Goal: Information Seeking & Learning: Learn about a topic

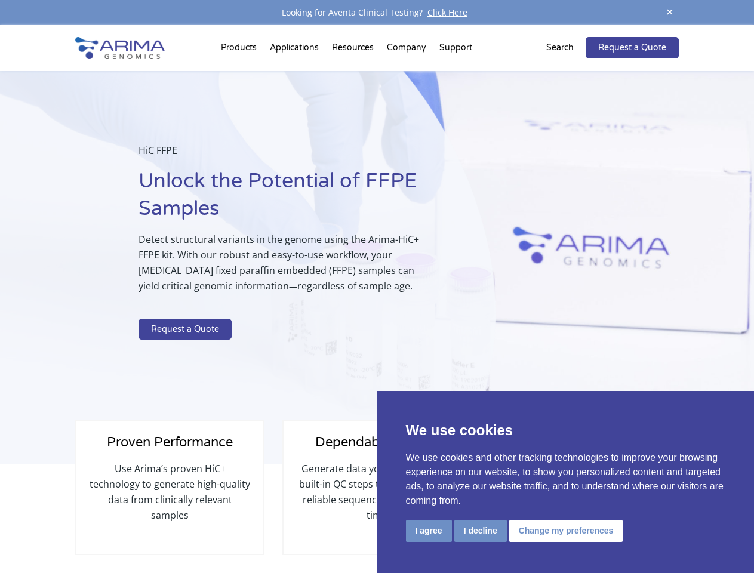
click at [376, 286] on p "Detect structural variants in the genome using the Arima-HiC+ FFPE kit. With ou…" at bounding box center [286, 267] width 297 height 72
click at [428, 530] on button "I agree" at bounding box center [429, 531] width 46 height 22
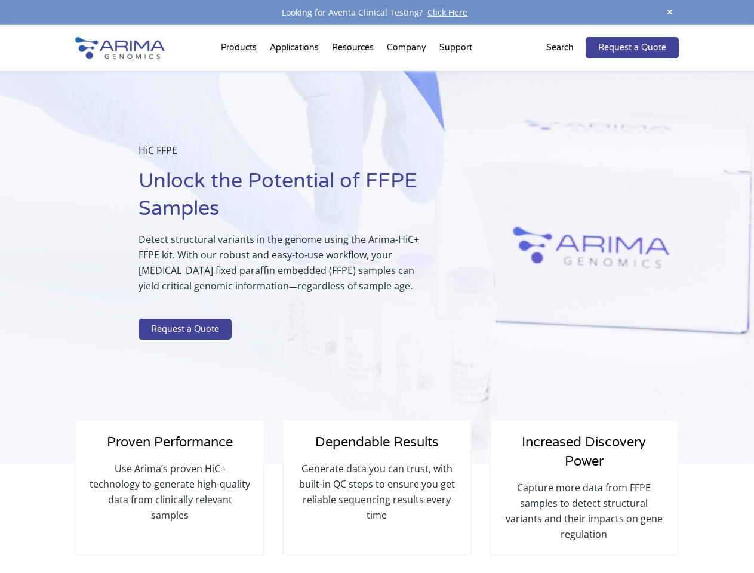
click at [480, 530] on div "Proven Performance Use Arima’s proven HiC+ technology to generate high-quality …" at bounding box center [376, 517] width 603 height 106
click at [564, 530] on p "Capture more data from FFPE samples to detect structural variants and their imp…" at bounding box center [583, 511] width 163 height 62
click at [669, 13] on span at bounding box center [669, 13] width 18 height 16
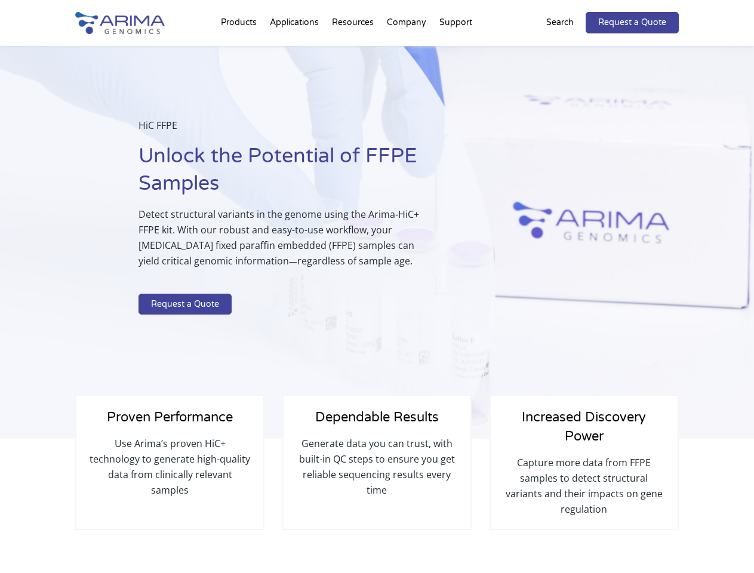
click at [376, 299] on div "HiC FFPE Unlock the Potential of FFPE Samples Detect structural variants in the…" at bounding box center [286, 219] width 297 height 202
click at [240, 50] on div "HiC FFPE Unlock the Potential of FFPE Samples Detect structural variants in the…" at bounding box center [247, 242] width 495 height 393
click at [354, 50] on div "HiC FFPE Unlock the Potential of FFPE Samples Detect structural variants in the…" at bounding box center [247, 242] width 495 height 393
click at [407, 50] on div "HiC FFPE Unlock the Potential of FFPE Samples Detect structural variants in the…" at bounding box center [247, 242] width 495 height 393
click at [455, 50] on div "HiC FFPE Unlock the Potential of FFPE Samples Detect structural variants in the…" at bounding box center [247, 242] width 495 height 393
